Goal: Use online tool/utility: Utilize a website feature to perform a specific function

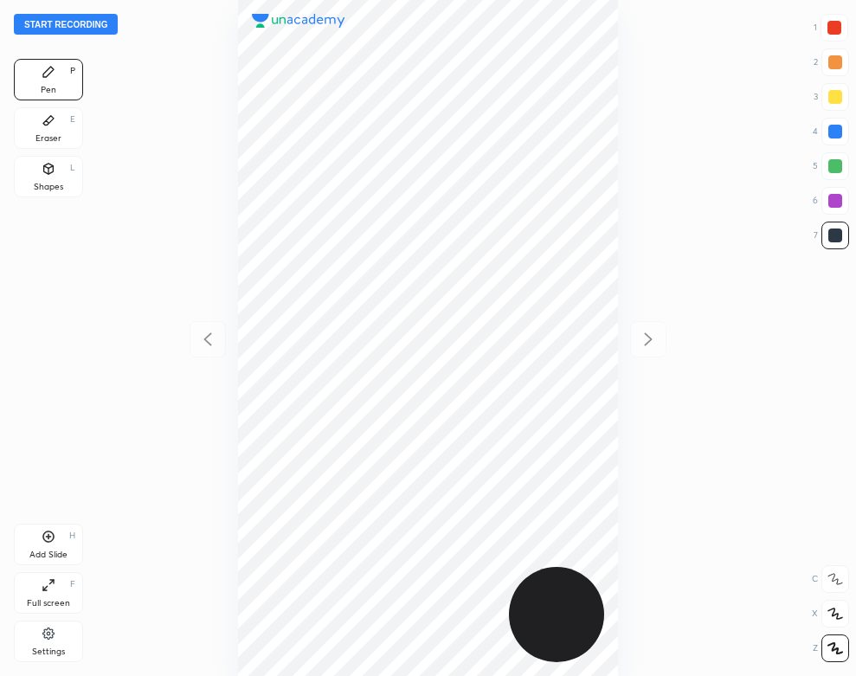
scroll to position [676, 579]
click at [70, 642] on div "Settings" at bounding box center [48, 641] width 69 height 42
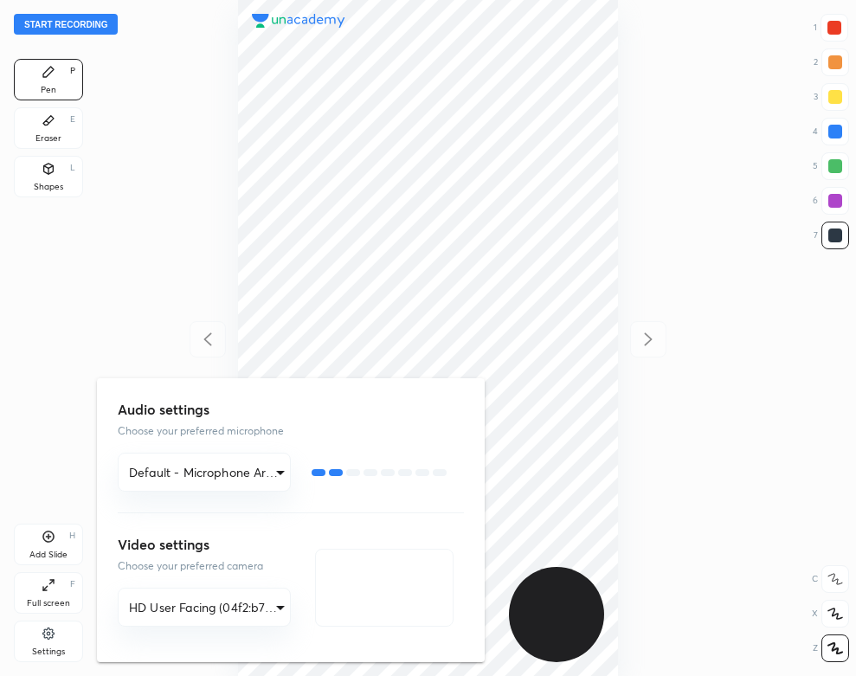
click at [192, 185] on div at bounding box center [428, 338] width 856 height 676
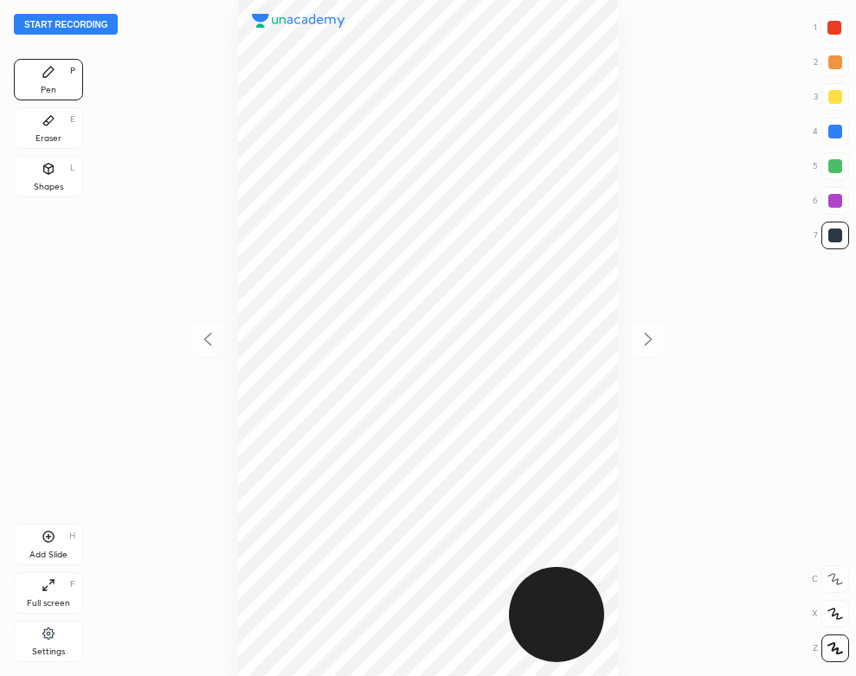
click at [109, 25] on button "Start recording" at bounding box center [66, 24] width 104 height 21
click at [167, 283] on div "01 : 05" at bounding box center [427, 338] width 579 height 676
click at [834, 136] on div at bounding box center [835, 132] width 14 height 14
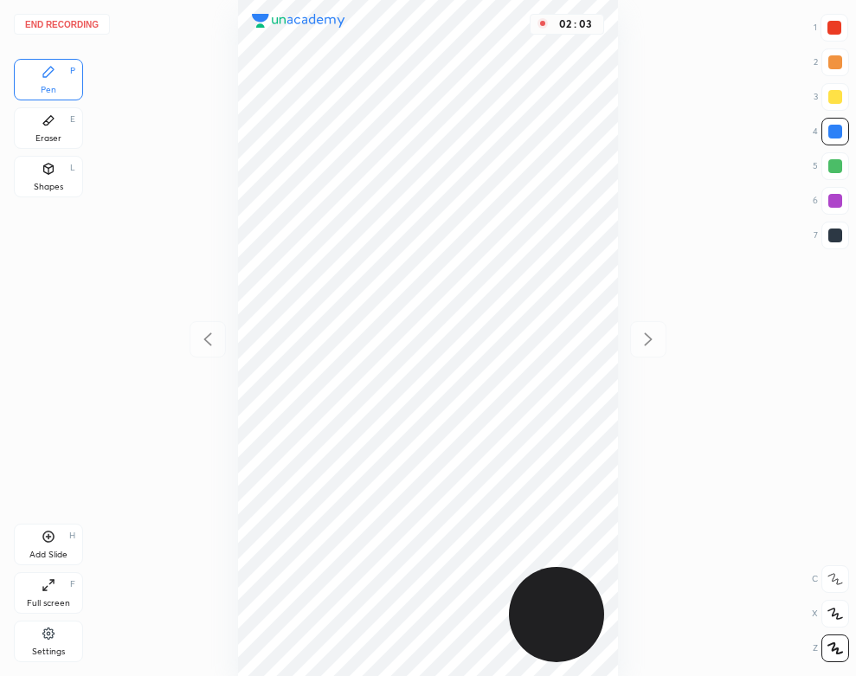
click at [91, 19] on button "End recording" at bounding box center [62, 24] width 96 height 21
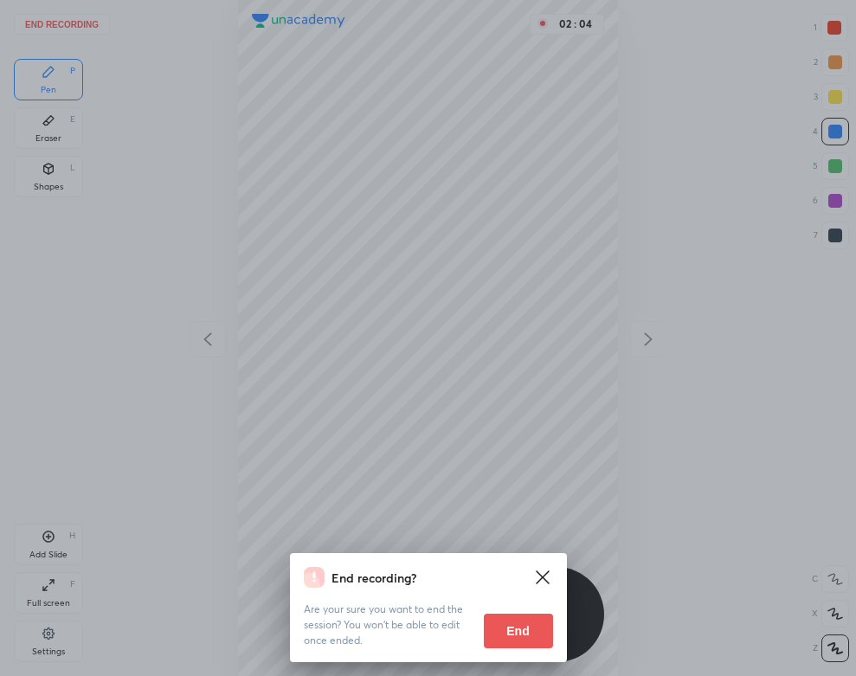
click at [506, 632] on button "End" at bounding box center [518, 630] width 69 height 35
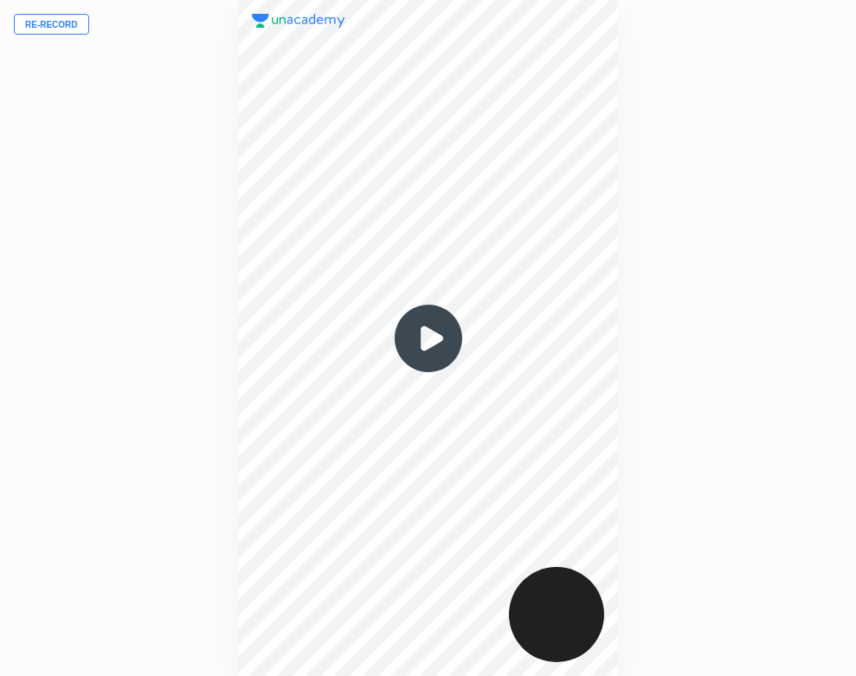
click at [432, 337] on img at bounding box center [428, 338] width 83 height 83
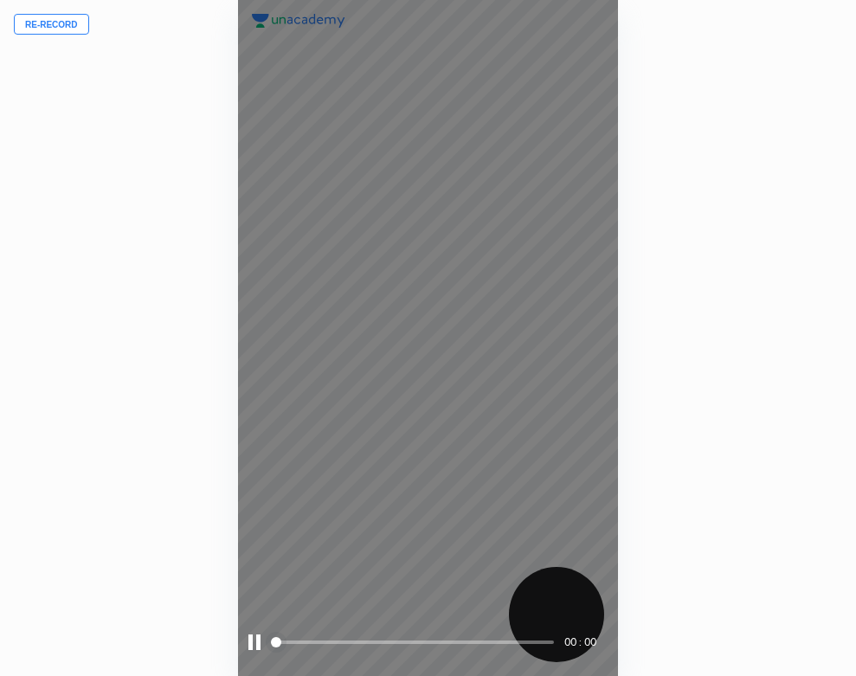
click at [271, 640] on span "styled slider" at bounding box center [276, 642] width 10 height 10
click at [253, 639] on div at bounding box center [254, 642] width 12 height 16
click at [252, 642] on div at bounding box center [256, 642] width 16 height 16
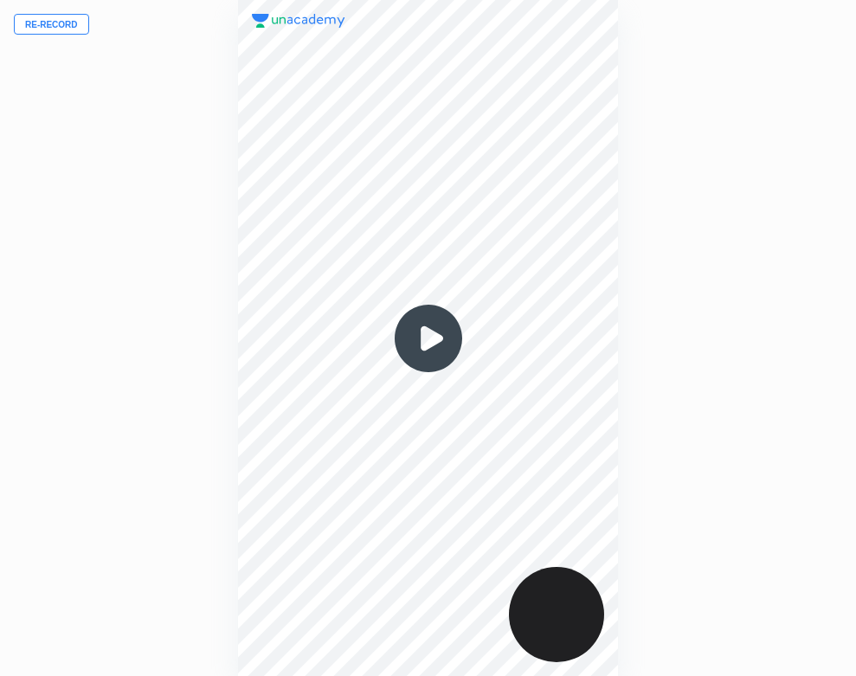
click at [422, 336] on img at bounding box center [428, 338] width 83 height 83
click at [436, 321] on img at bounding box center [428, 338] width 83 height 83
click at [427, 328] on img at bounding box center [428, 338] width 83 height 83
click at [433, 339] on img at bounding box center [428, 338] width 83 height 83
